Goal: Transaction & Acquisition: Purchase product/service

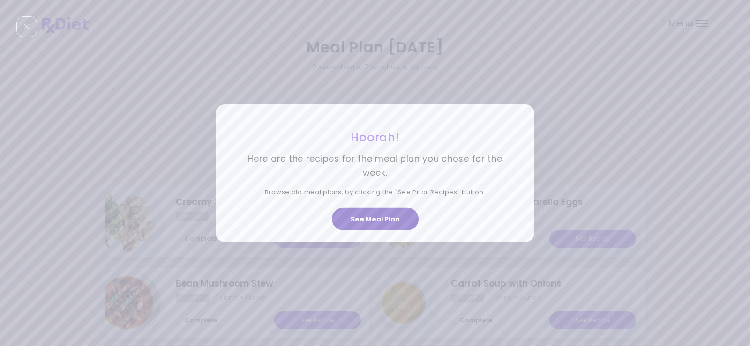
click at [396, 219] on button "See Meal Plan" at bounding box center [375, 219] width 87 height 22
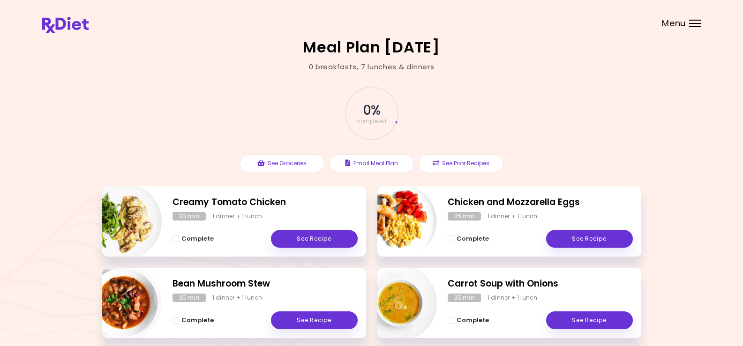
click at [697, 23] on div at bounding box center [695, 23] width 12 height 1
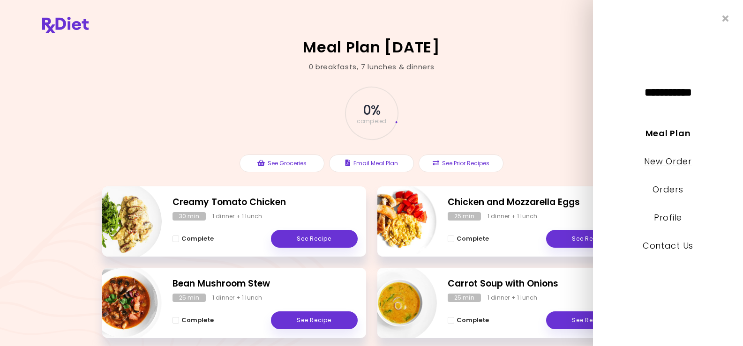
click at [676, 162] on link "New Order" at bounding box center [667, 162] width 47 height 12
select select "*"
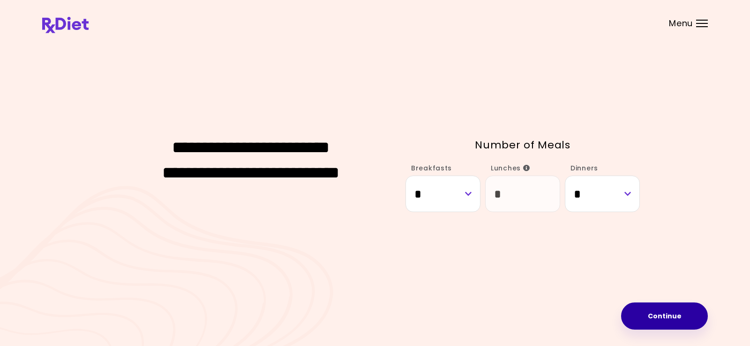
click at [661, 323] on button "Continue" at bounding box center [664, 316] width 87 height 27
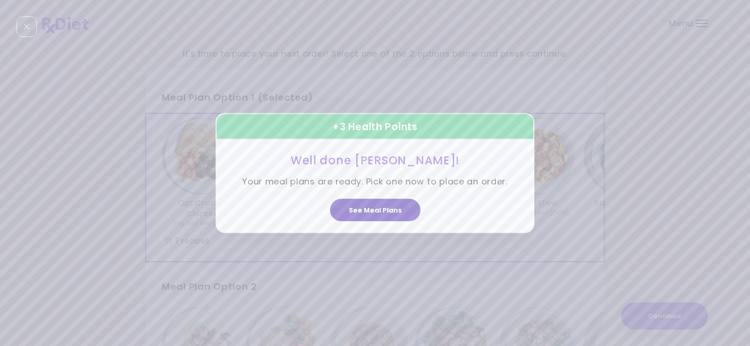
click at [368, 208] on button "See Meal Plans" at bounding box center [375, 210] width 90 height 22
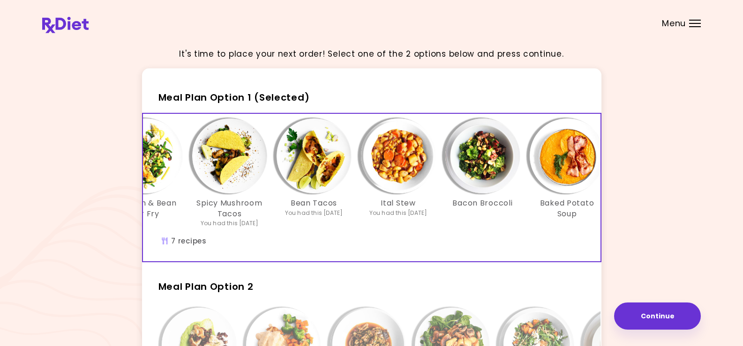
scroll to position [0, 161]
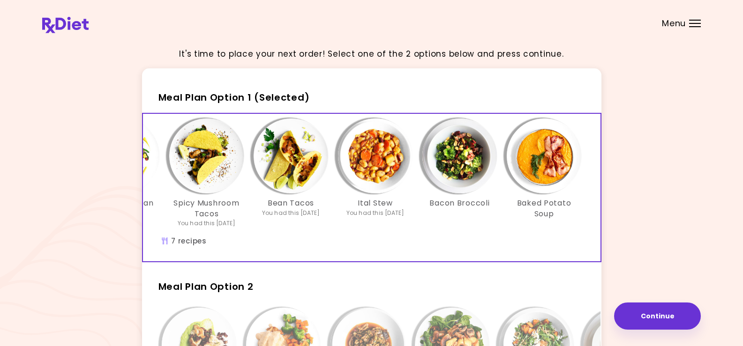
click at [545, 160] on img "Info - Baked Potato Soup - Meal Plan Option 1 (Selected)" at bounding box center [544, 156] width 75 height 75
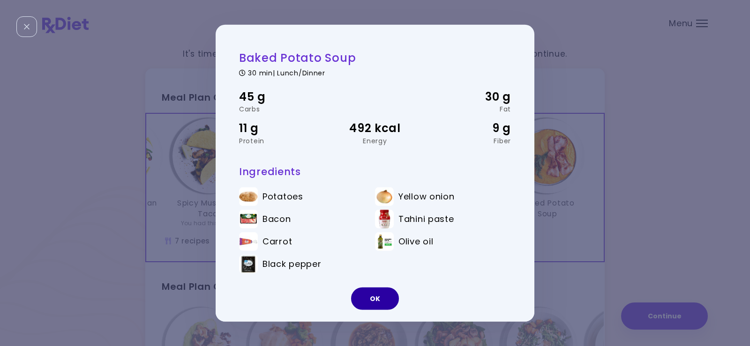
click at [376, 300] on button "OK" at bounding box center [375, 299] width 48 height 22
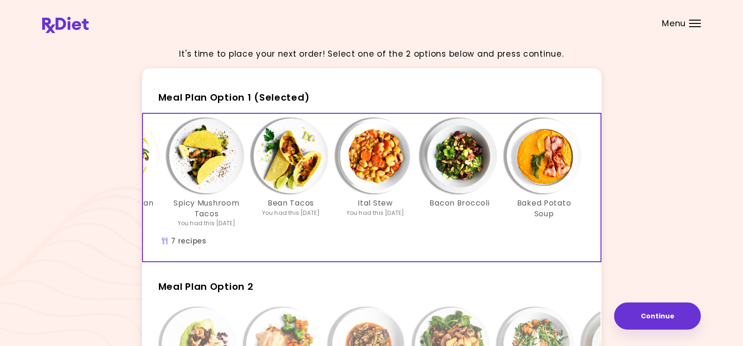
click at [465, 163] on img "Info - Bacon Broccoli - Meal Plan Option 1 (Selected)" at bounding box center [459, 156] width 75 height 75
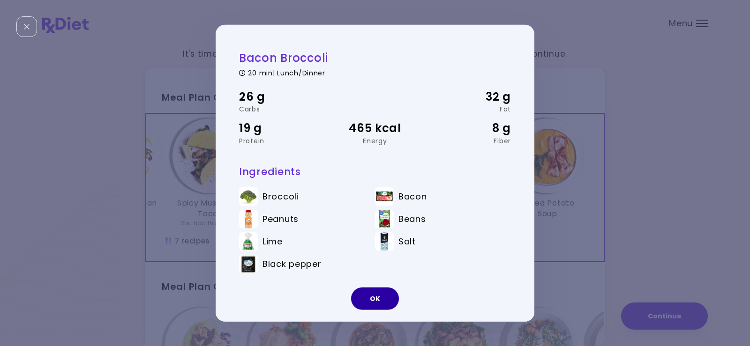
click at [378, 302] on button "OK" at bounding box center [375, 299] width 48 height 22
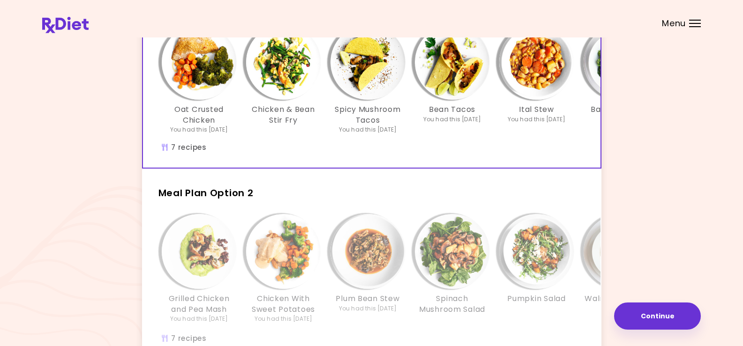
scroll to position [141, 0]
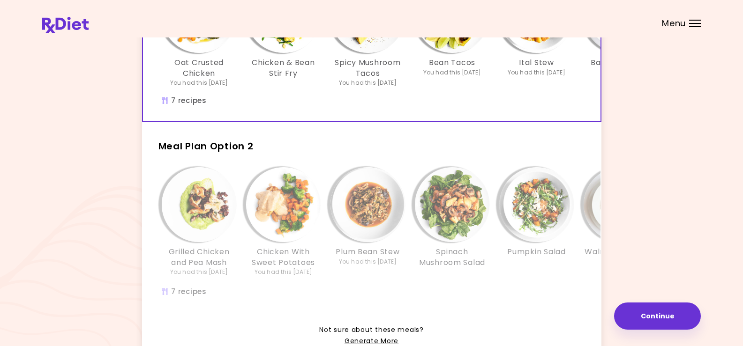
click at [402, 288] on div "Grilled Chicken and Pea Mash You had this [DATE] Chicken With Sweet Potatoes Yo…" at bounding box center [452, 227] width 590 height 120
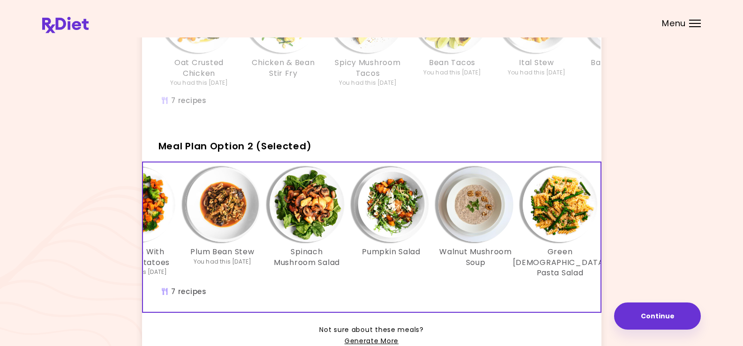
scroll to position [0, 161]
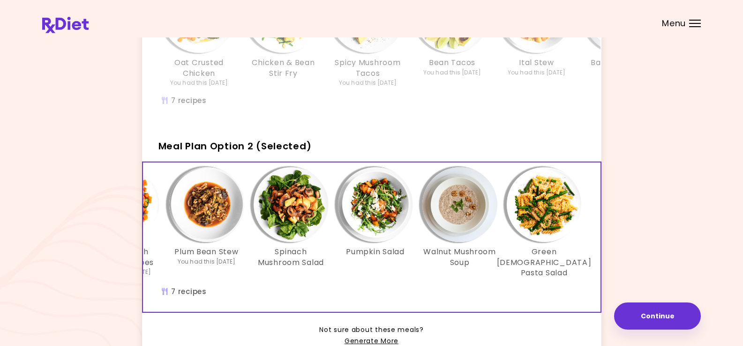
click at [545, 215] on img "Info - Green Goddess Pasta Salad - Meal Plan Option 2 (Selected)" at bounding box center [544, 204] width 75 height 75
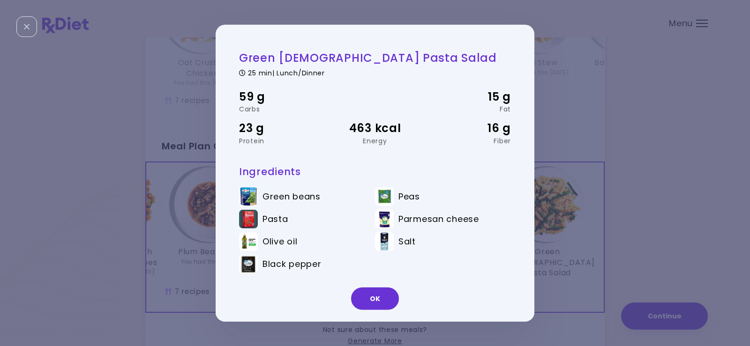
click at [481, 290] on div "OK" at bounding box center [375, 302] width 319 height 39
click at [384, 294] on button "OK" at bounding box center [375, 299] width 48 height 22
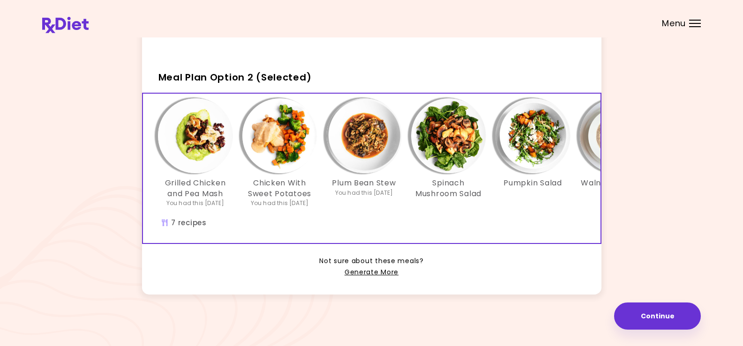
scroll to position [0, 0]
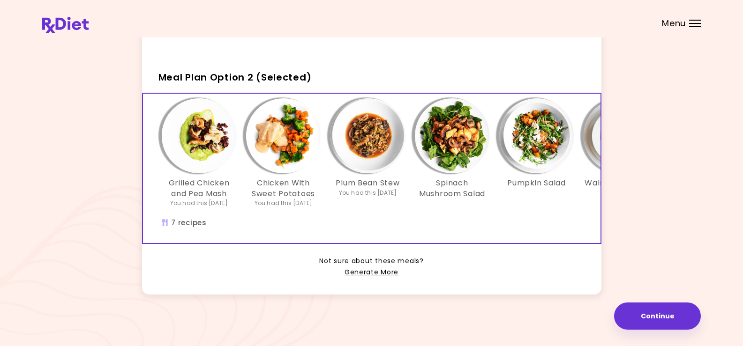
click at [283, 141] on img "Info - Chicken With Sweet Potatoes - Meal Plan Option 2 (Selected)" at bounding box center [283, 135] width 75 height 75
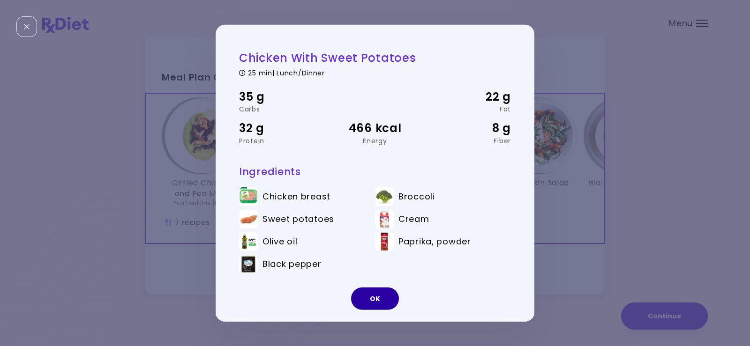
click at [376, 298] on button "OK" at bounding box center [375, 299] width 48 height 22
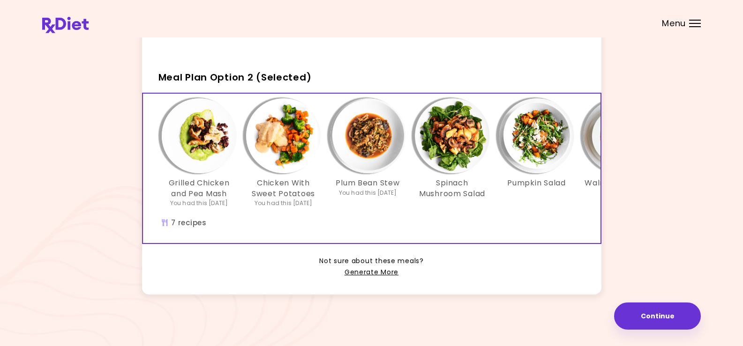
click at [197, 132] on img "Info - Grilled Chicken and Pea Mash - Meal Plan Option 2 (Selected)" at bounding box center [199, 135] width 75 height 75
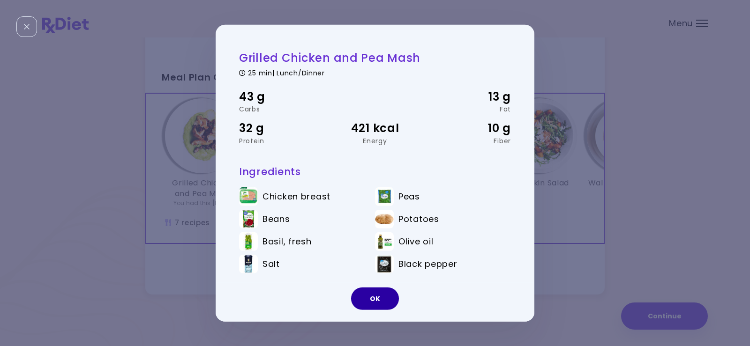
click at [377, 299] on button "OK" at bounding box center [375, 299] width 48 height 22
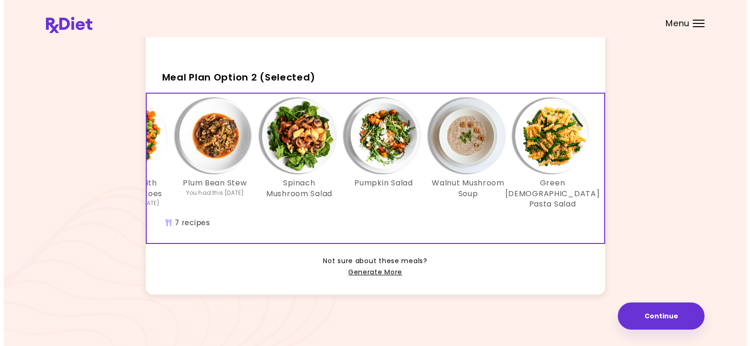
scroll to position [0, 161]
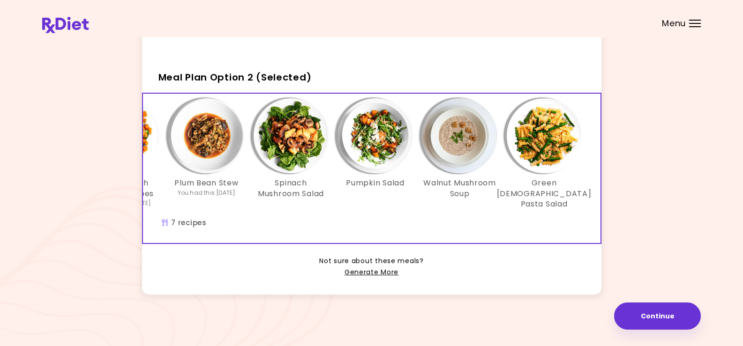
click at [473, 136] on img "Info - Walnut Mushroom Soup - Meal Plan Option 2 (Selected)" at bounding box center [459, 135] width 75 height 75
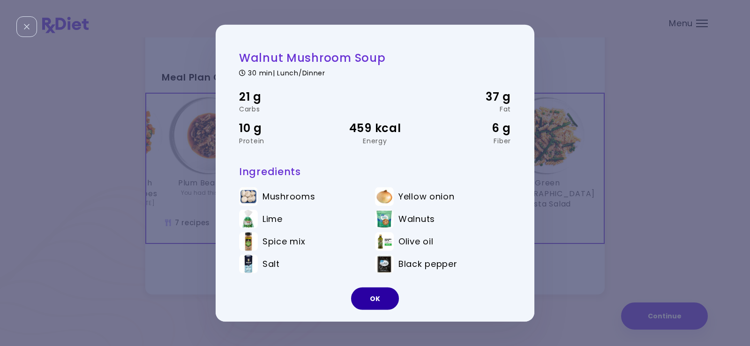
click at [385, 295] on button "OK" at bounding box center [375, 299] width 48 height 22
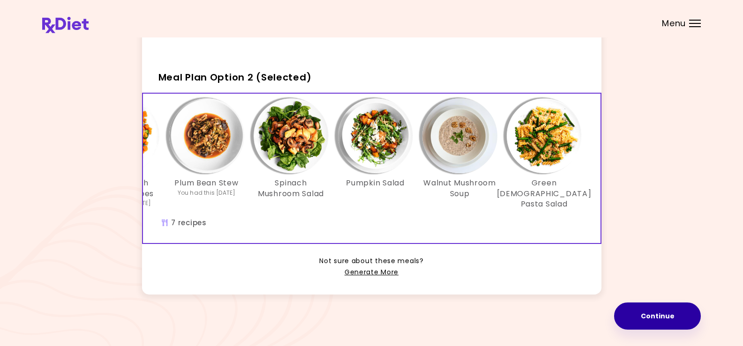
click at [649, 314] on button "Continue" at bounding box center [657, 316] width 87 height 27
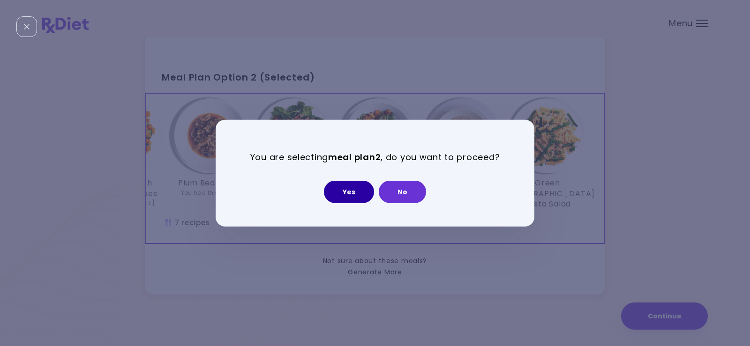
click at [352, 195] on button "Yes" at bounding box center [349, 192] width 50 height 22
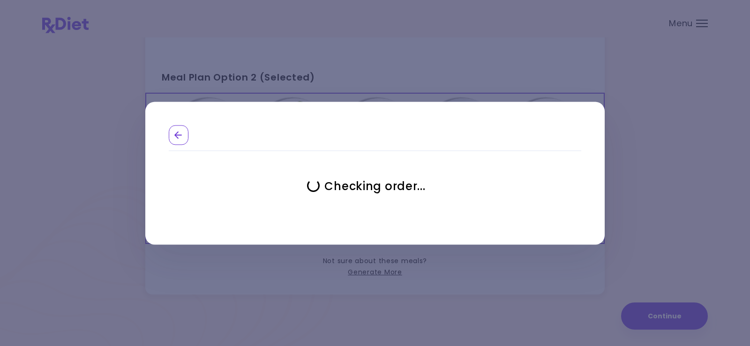
select select "**********"
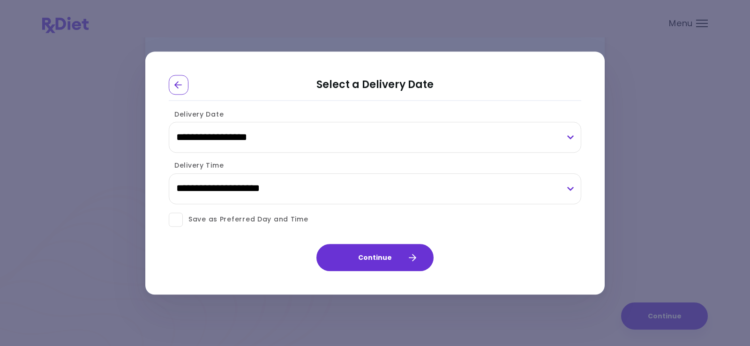
click at [171, 219] on span at bounding box center [176, 220] width 14 height 14
click at [377, 253] on button "Continue" at bounding box center [374, 257] width 117 height 27
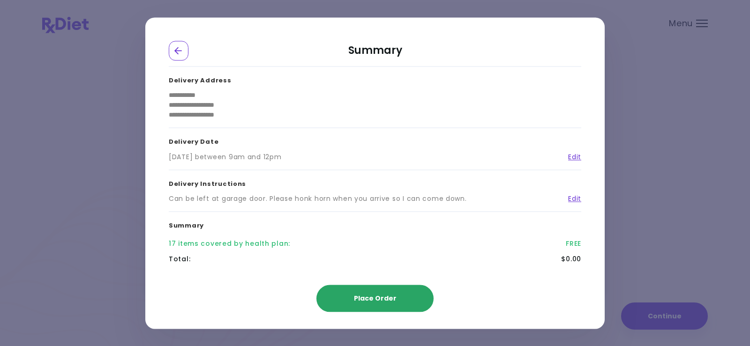
click at [379, 300] on span "Place Order" at bounding box center [375, 298] width 43 height 9
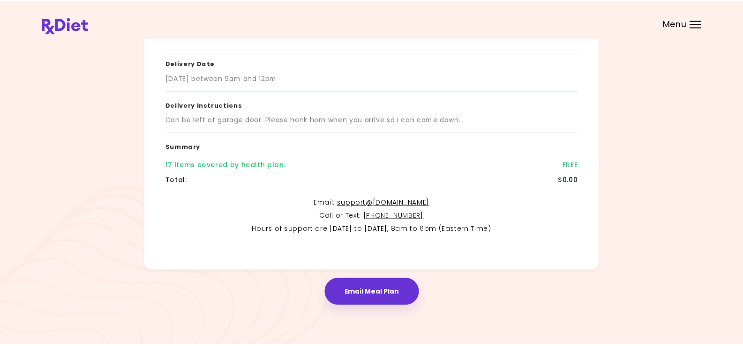
scroll to position [153, 0]
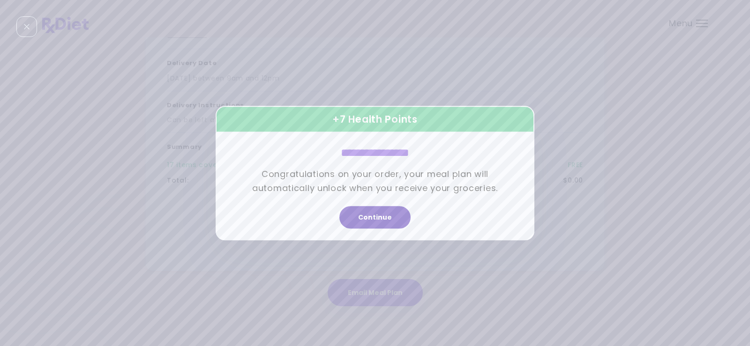
click at [381, 218] on button "Continue" at bounding box center [374, 217] width 71 height 22
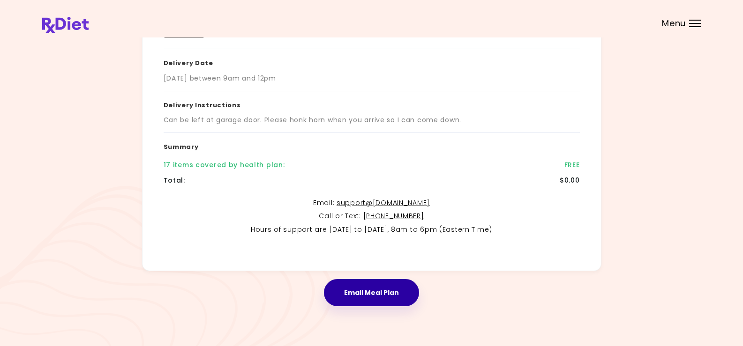
click at [377, 289] on button "Email Meal Plan" at bounding box center [371, 292] width 95 height 27
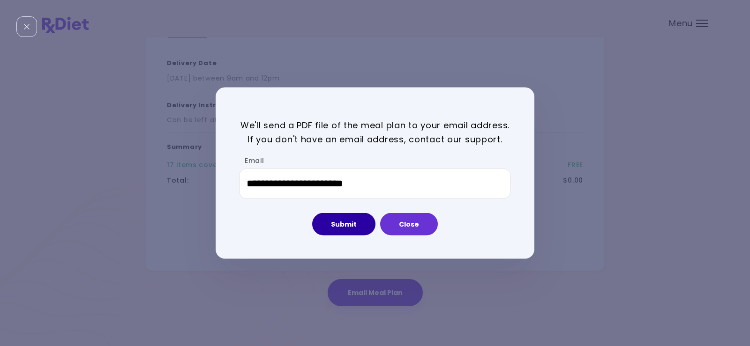
click at [348, 227] on button "Submit" at bounding box center [343, 224] width 63 height 22
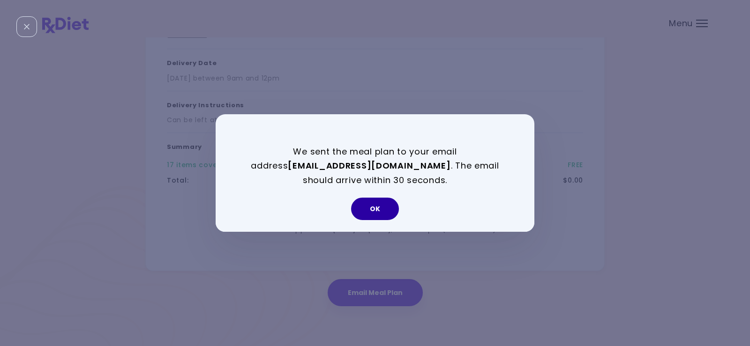
click at [367, 206] on button "OK" at bounding box center [375, 209] width 48 height 22
